Goal: Transaction & Acquisition: Book appointment/travel/reservation

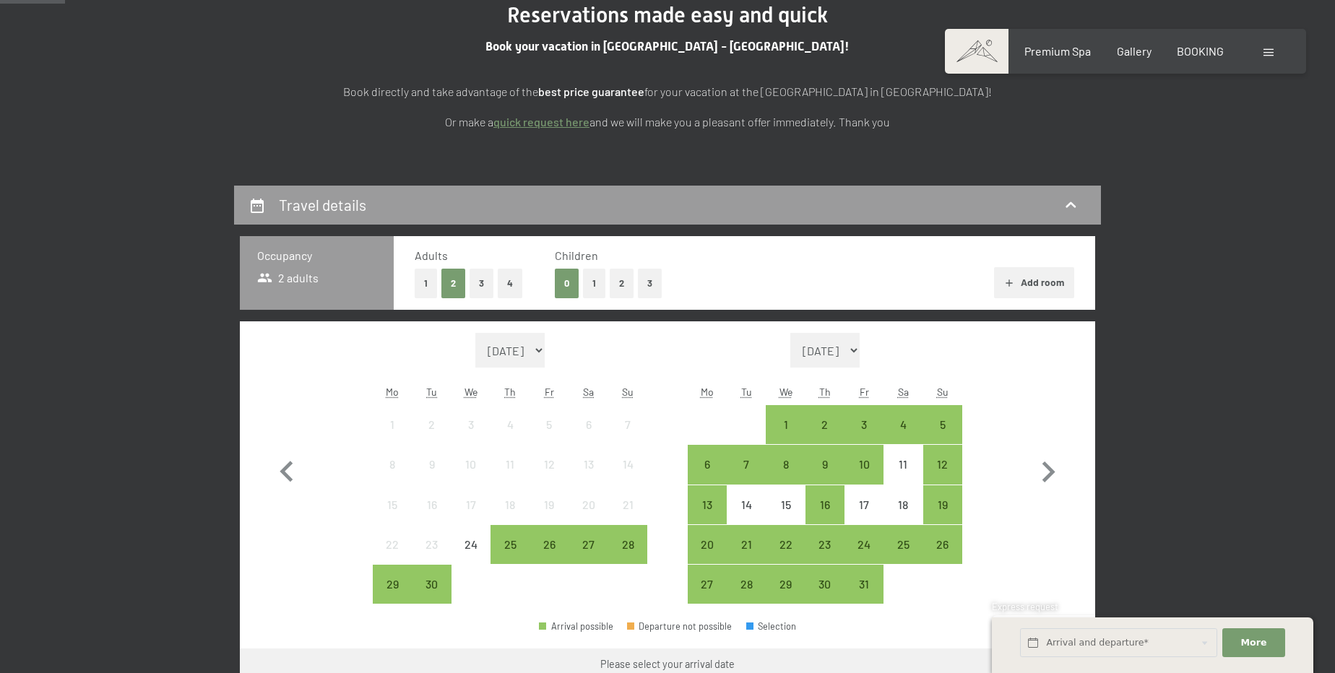
click at [618, 269] on button "2" at bounding box center [622, 284] width 24 height 30
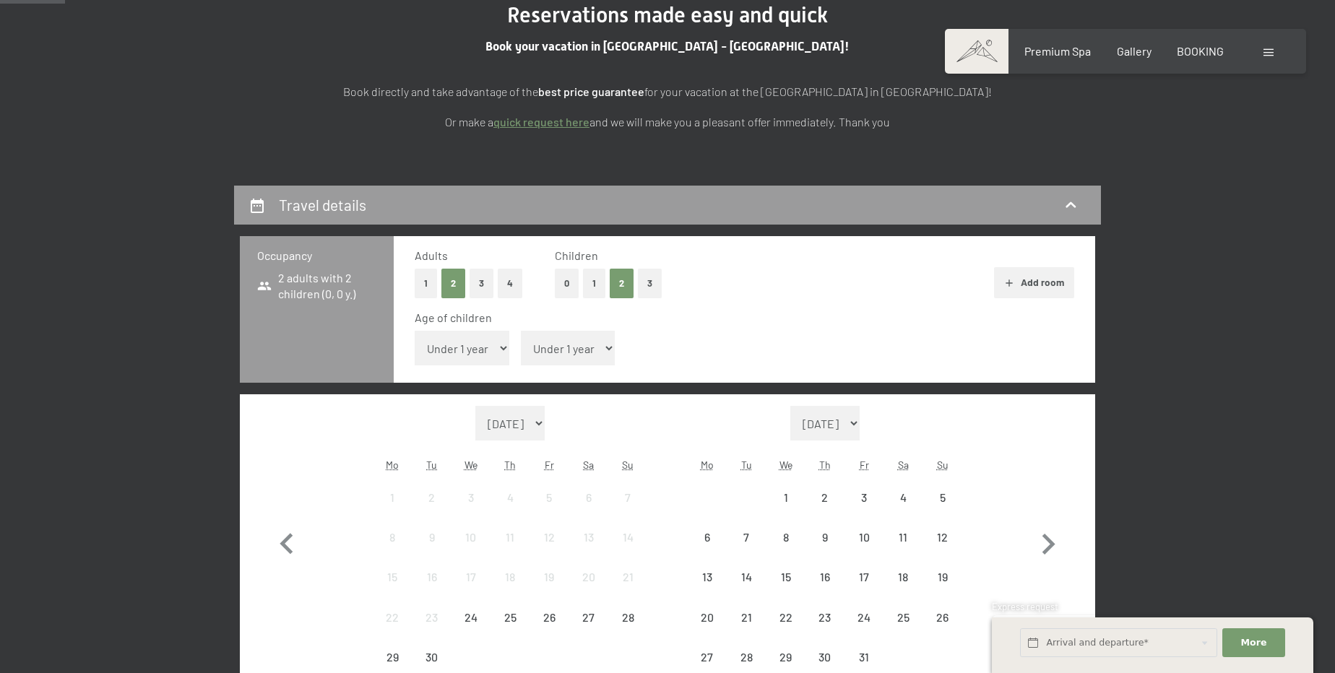
click at [500, 351] on select "Under 1 year 1 year 2 years 3 years 4 years 5 years 6 years 7 years 8 years 9 y…" at bounding box center [462, 348] width 95 height 35
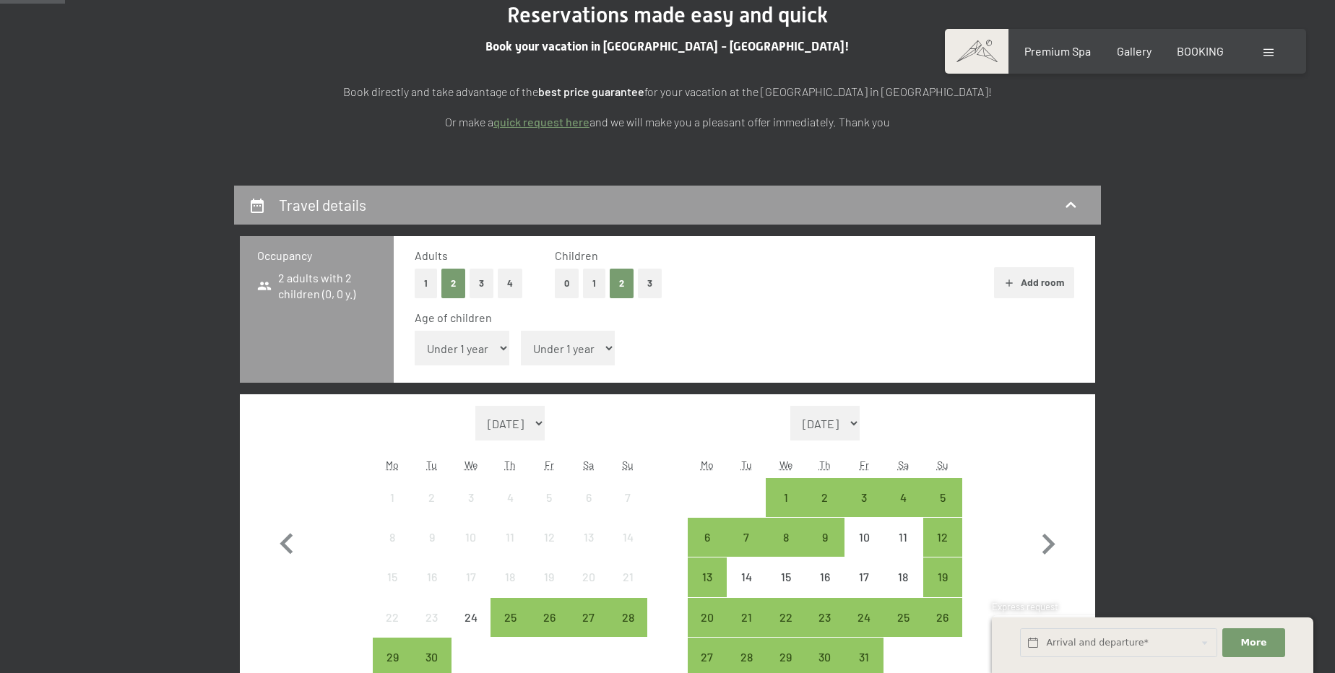
select select "15"
click at [415, 331] on select "Under 1 year 1 year 2 years 3 years 4 years 5 years 6 years 7 years 8 years 9 y…" at bounding box center [462, 348] width 95 height 35
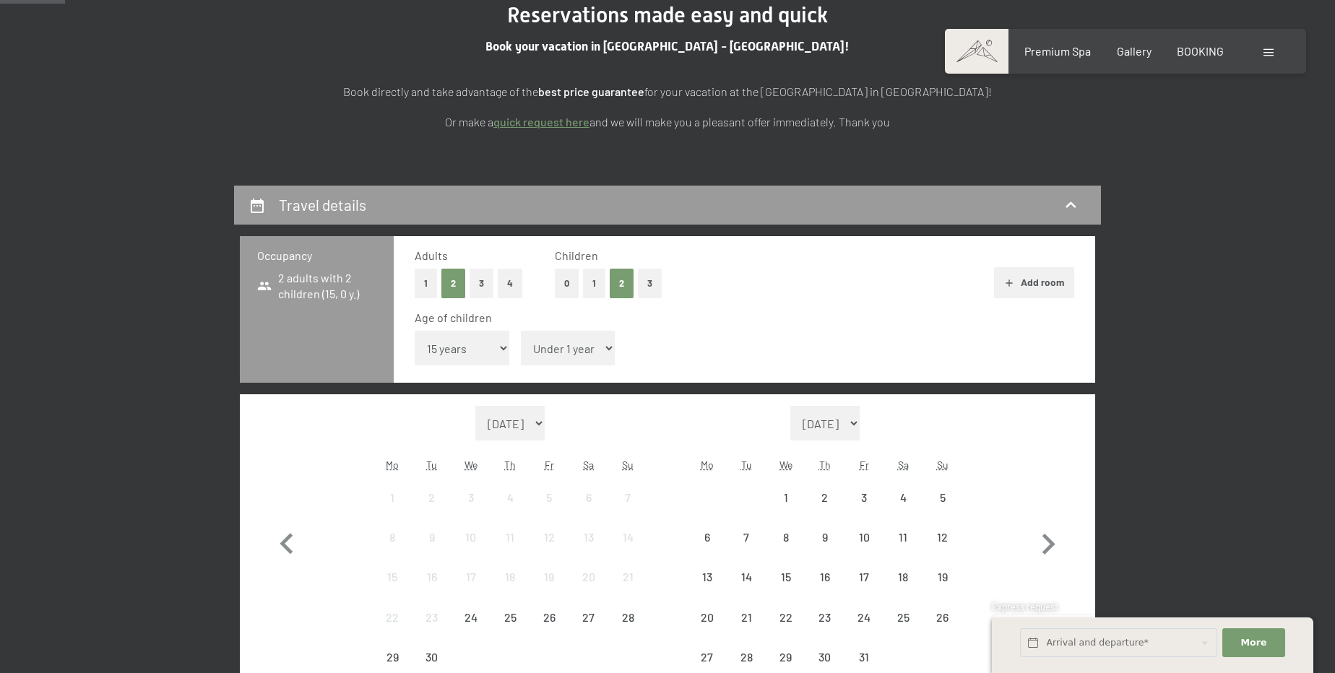
click at [561, 334] on select "Under 1 year 1 year 2 years 3 years 4 years 5 years 6 years 7 years 8 years 9 y…" at bounding box center [568, 348] width 95 height 35
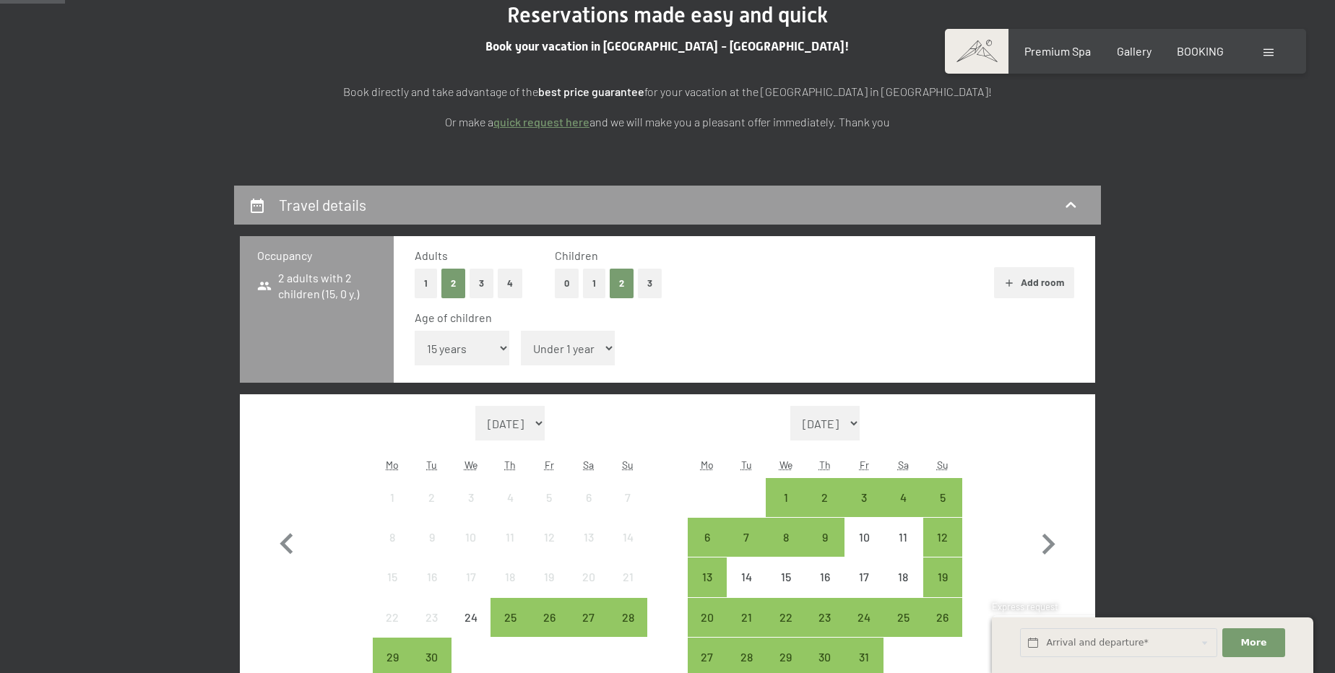
select select "12"
click at [521, 331] on select "Under 1 year 1 year 2 years 3 years 4 years 5 years 6 years 7 years 8 years 9 y…" at bounding box center [568, 348] width 95 height 35
click at [1042, 535] on icon "button" at bounding box center [1048, 544] width 13 height 21
click at [1041, 537] on icon "button" at bounding box center [1048, 545] width 42 height 42
select select "[DATE]"
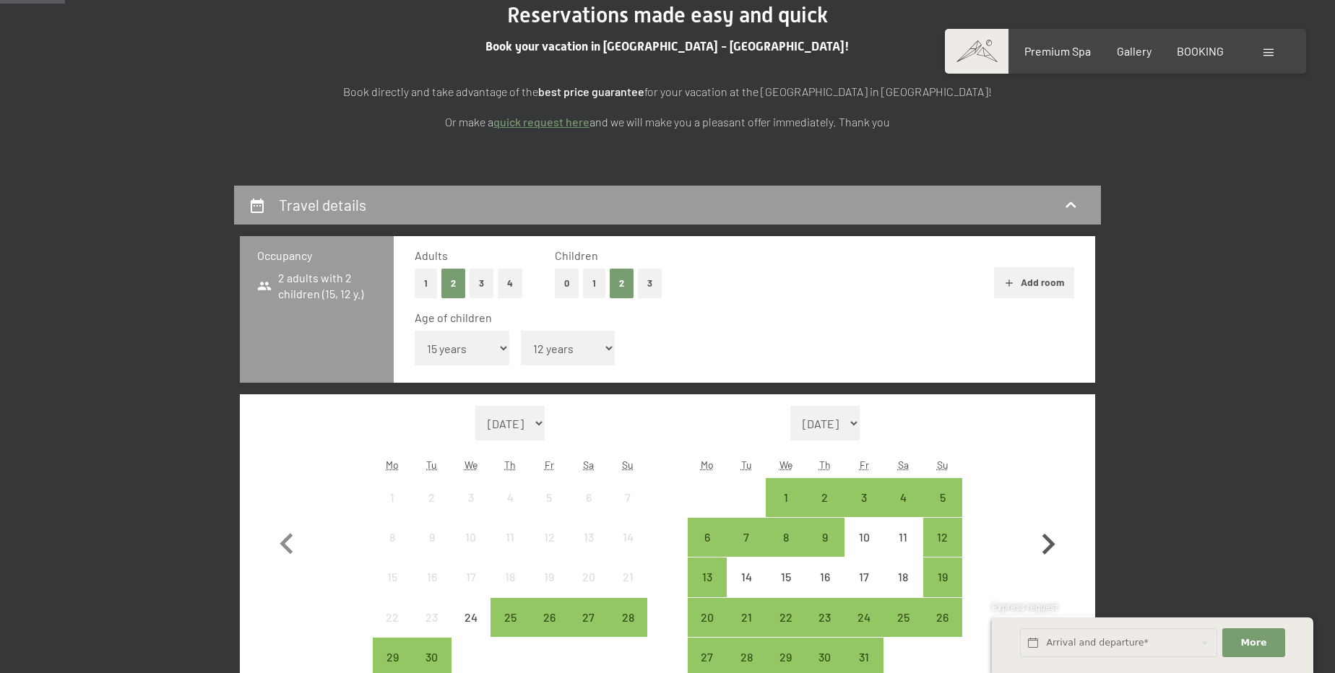
select select "[DATE]"
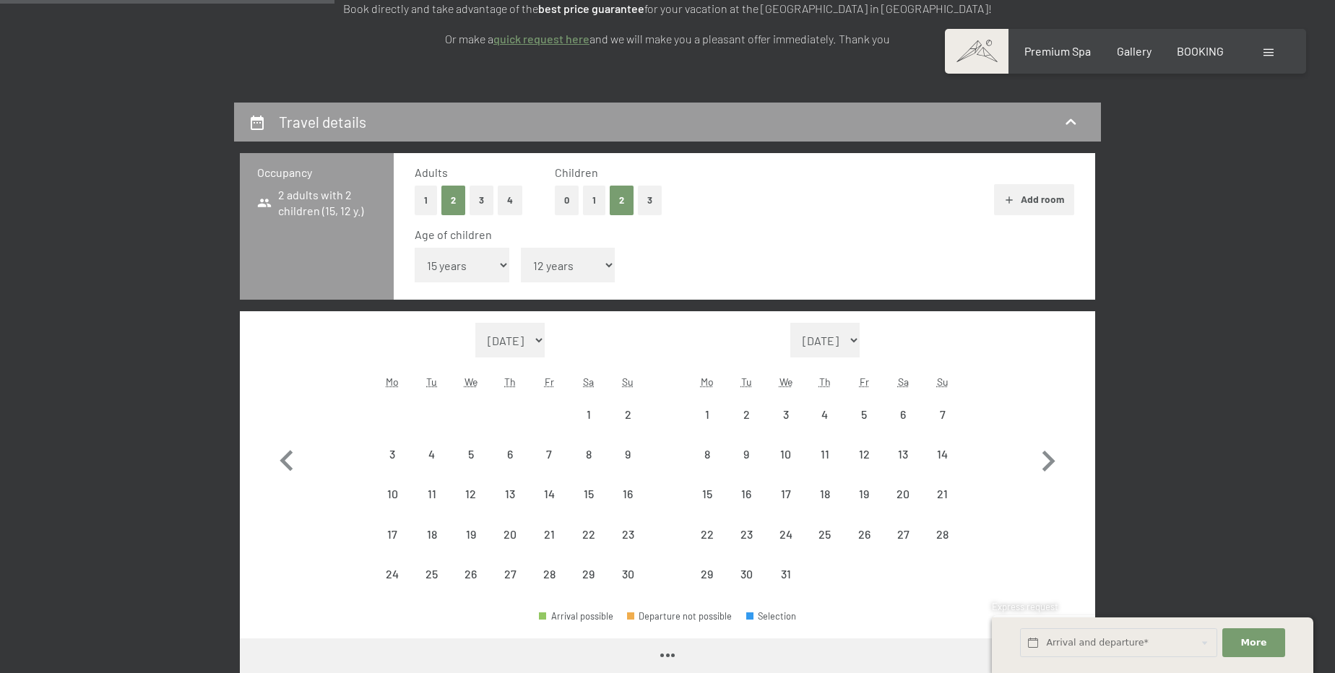
scroll to position [394, 0]
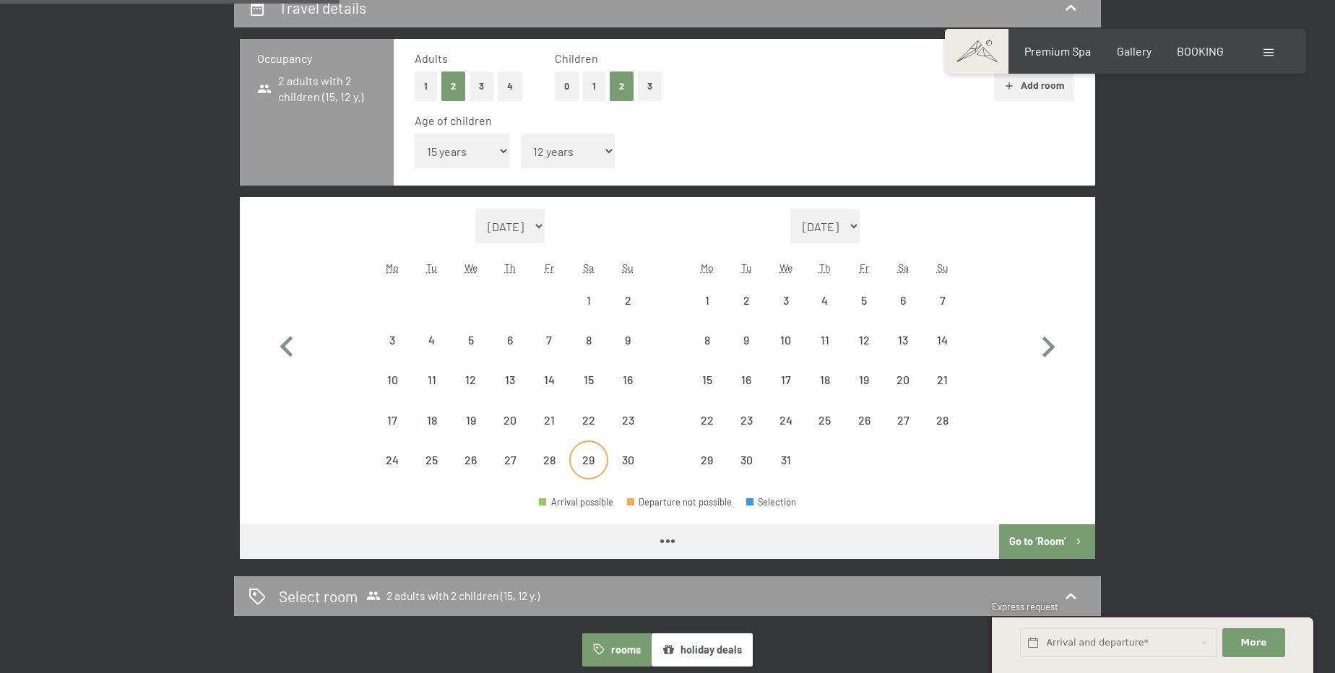
select select "[DATE]"
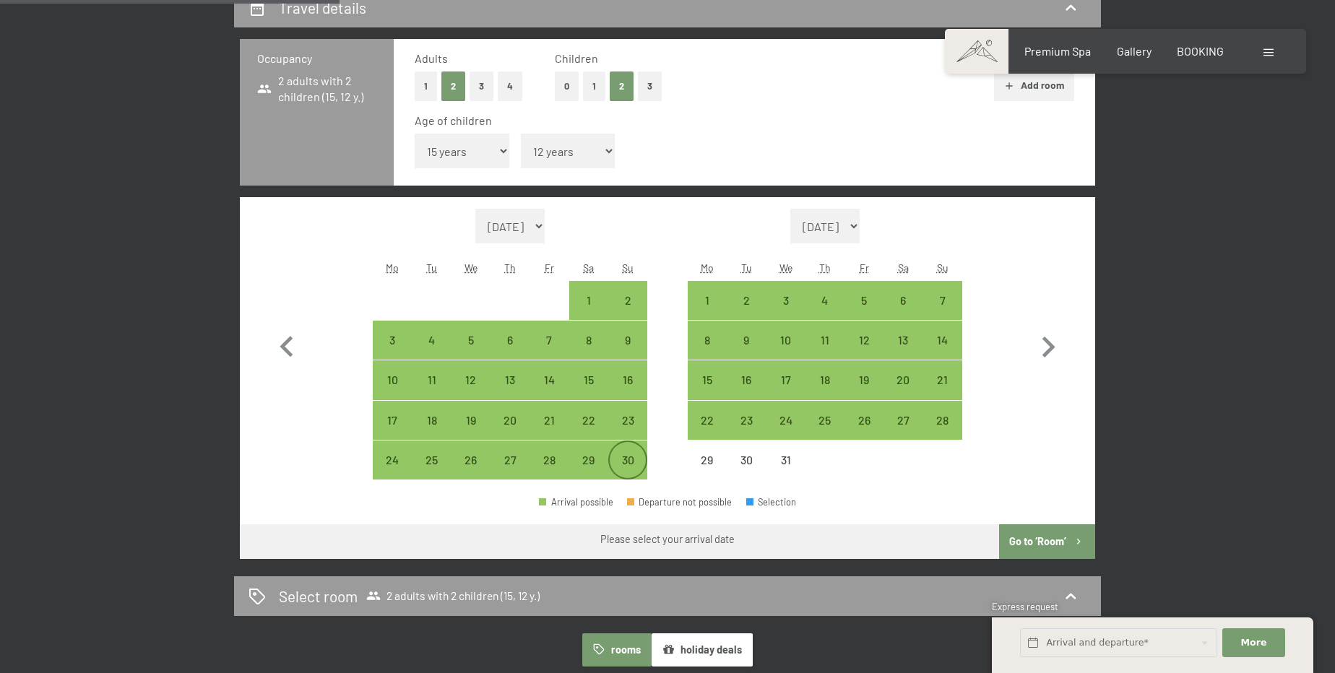
click at [620, 464] on div "30" at bounding box center [628, 472] width 36 height 36
select select "[DATE]"
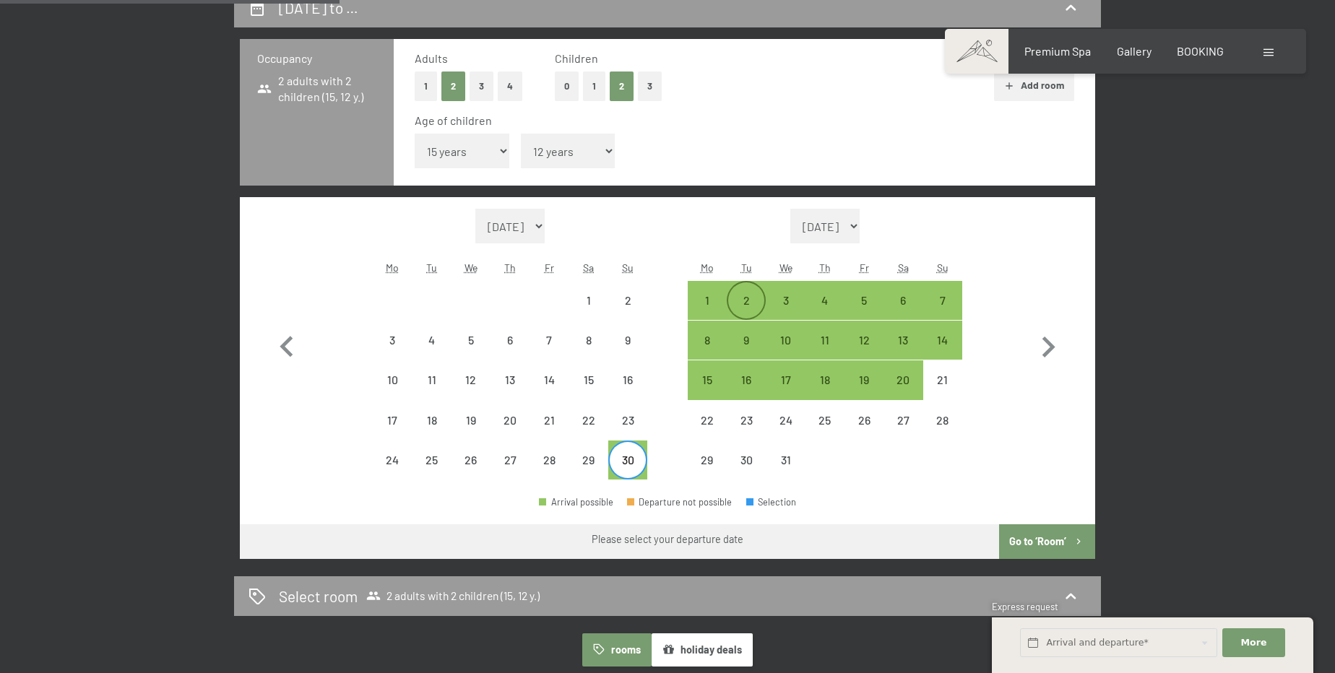
click at [732, 295] on div "2" at bounding box center [746, 313] width 36 height 36
select select "[DATE]"
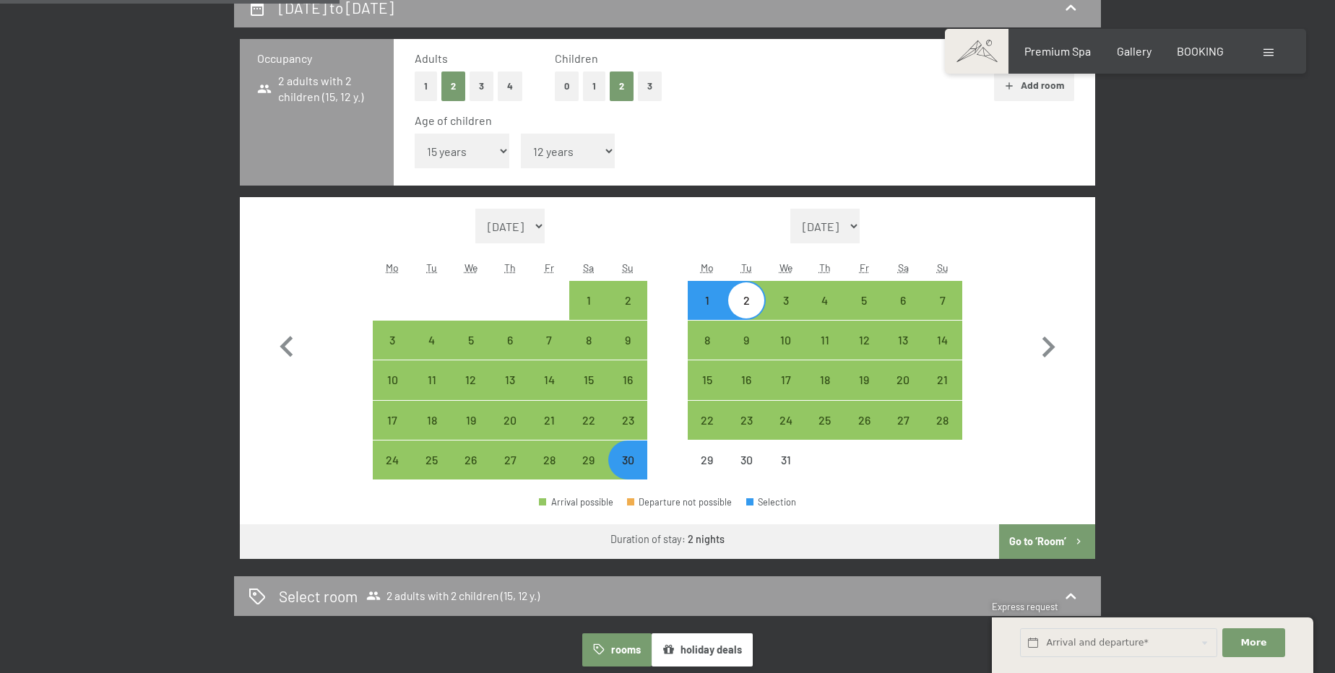
click at [1051, 539] on button "Go to ‘Room’" at bounding box center [1047, 541] width 96 height 35
select select "[DATE]"
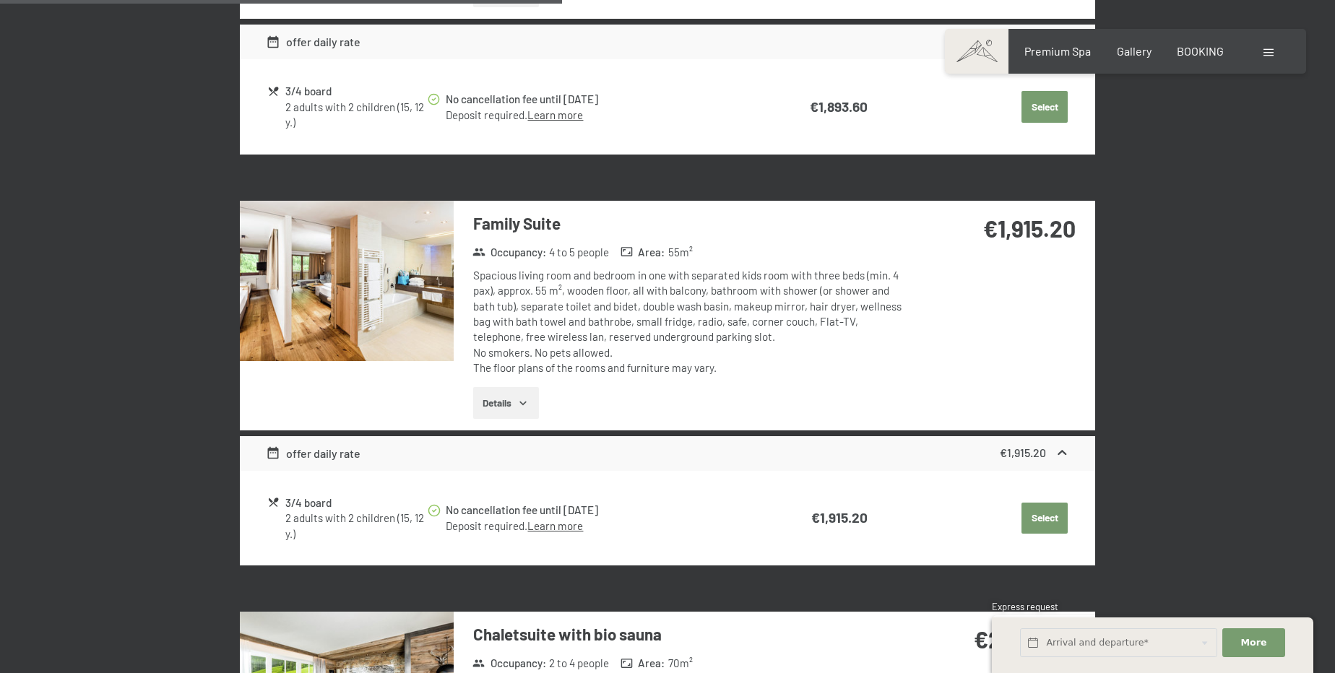
scroll to position [1629, 0]
